Goal: Understand process/instructions: Learn how to perform a task or action

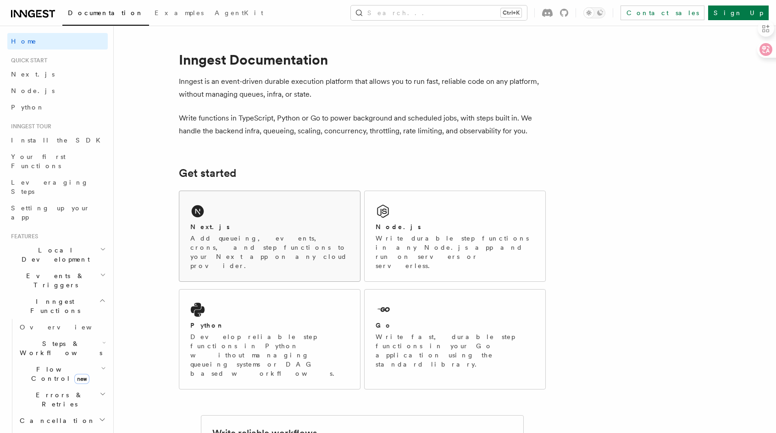
click at [229, 208] on div "Next.js Add queueing, events, crons, and step functions to your Next app on any…" at bounding box center [269, 236] width 181 height 90
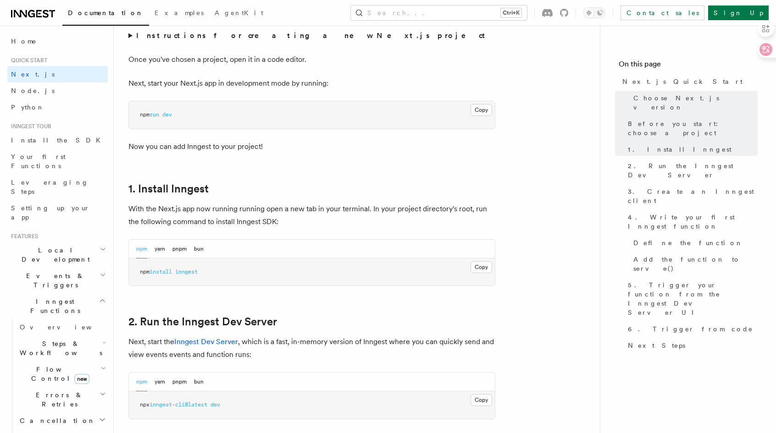
scroll to position [367, 0]
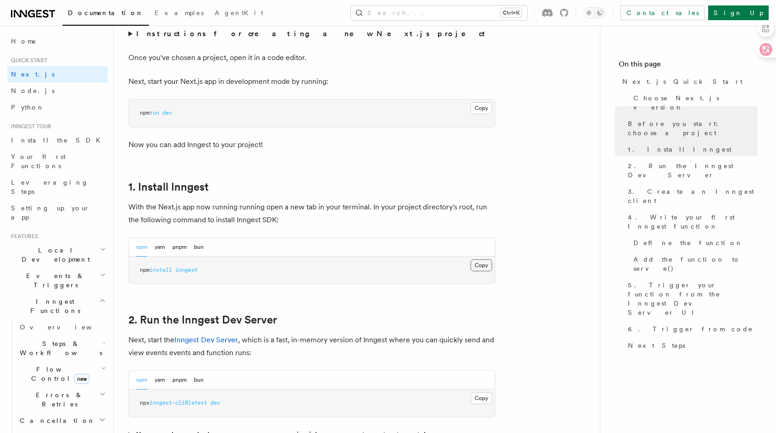
click at [479, 266] on button "Copy Copied" at bounding box center [481, 265] width 22 height 12
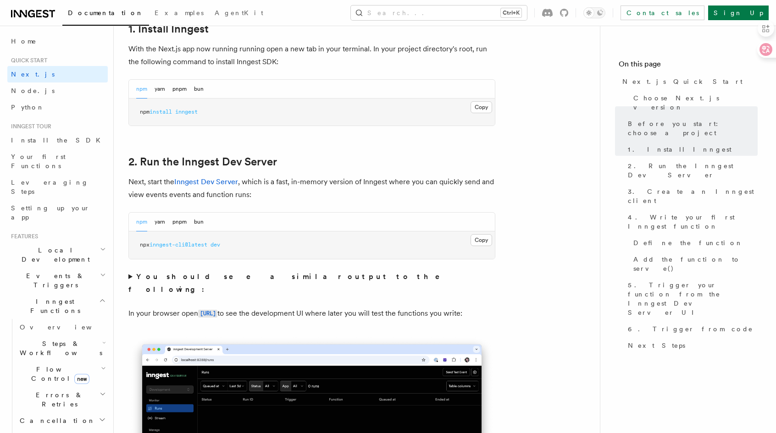
scroll to position [550, 0]
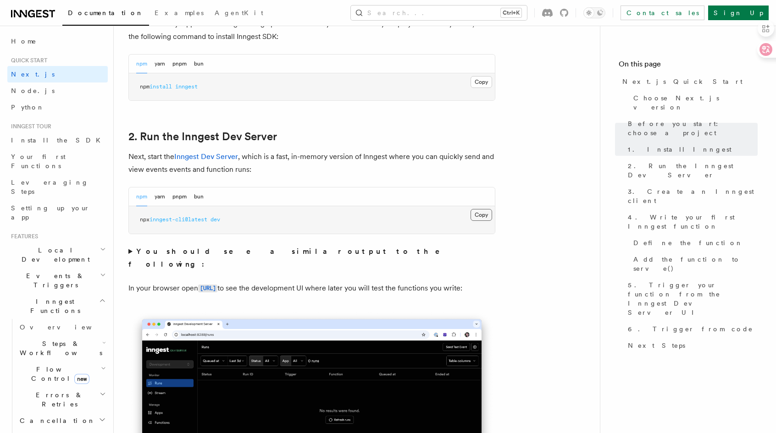
click at [482, 213] on button "Copy Copied" at bounding box center [481, 215] width 22 height 12
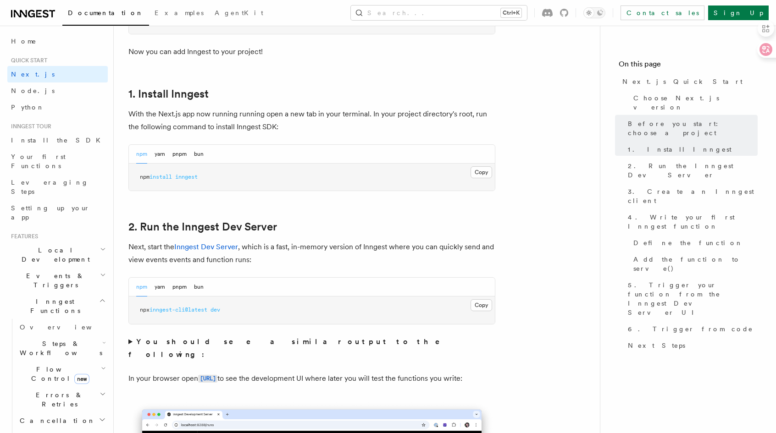
scroll to position [458, 0]
click at [482, 304] on button "Copy Copied" at bounding box center [481, 307] width 22 height 12
